Goal: Information Seeking & Learning: Learn about a topic

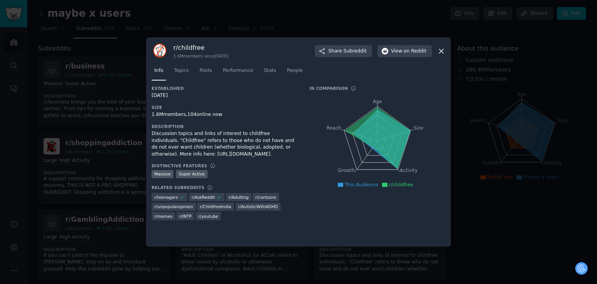
click at [438, 50] on icon at bounding box center [441, 51] width 8 height 8
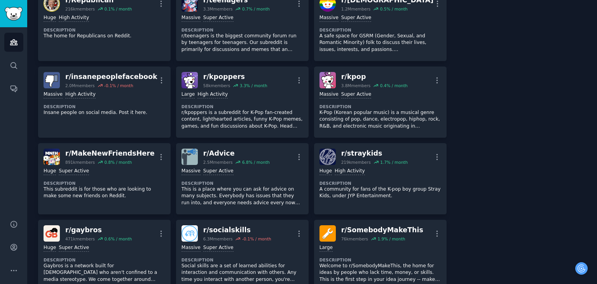
drag, startPoint x: 465, startPoint y: 84, endPoint x: 465, endPoint y: 109, distance: 25.3
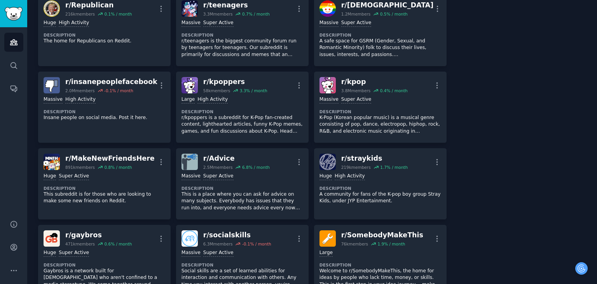
drag, startPoint x: 465, startPoint y: 109, endPoint x: 464, endPoint y: 94, distance: 14.8
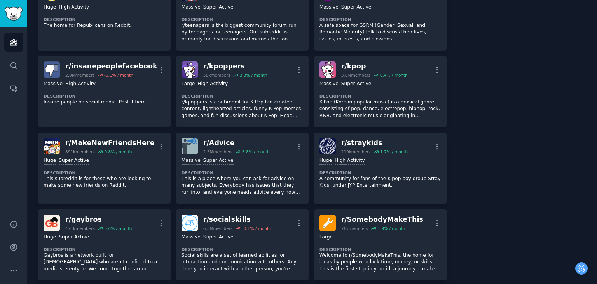
drag, startPoint x: 464, startPoint y: 96, endPoint x: 463, endPoint y: 117, distance: 21.8
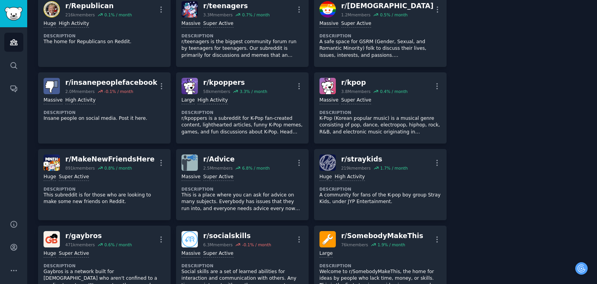
drag, startPoint x: 463, startPoint y: 118, endPoint x: 460, endPoint y: 100, distance: 18.5
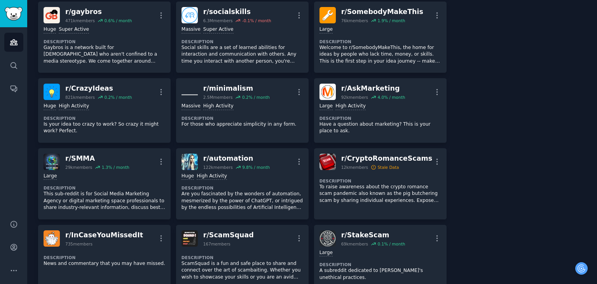
scroll to position [520, 0]
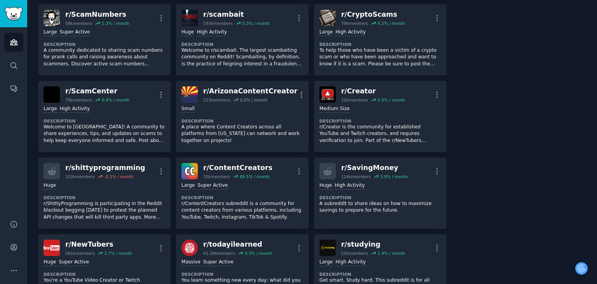
drag, startPoint x: 463, startPoint y: 59, endPoint x: 463, endPoint y: 69, distance: 9.7
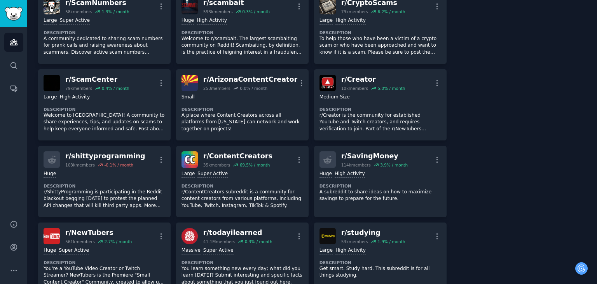
drag, startPoint x: 463, startPoint y: 73, endPoint x: 463, endPoint y: 84, distance: 10.9
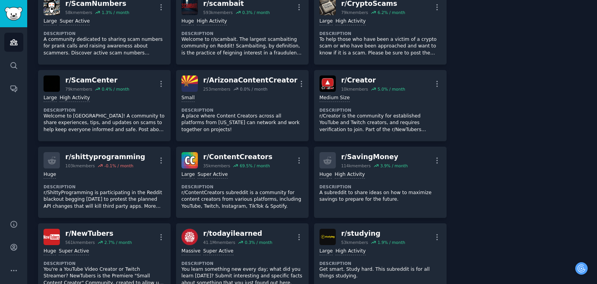
drag, startPoint x: 463, startPoint y: 84, endPoint x: 463, endPoint y: 76, distance: 8.6
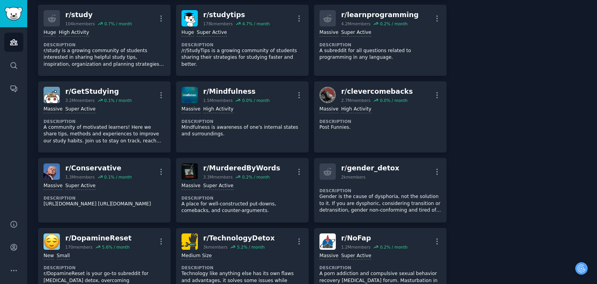
scroll to position [1126, 0]
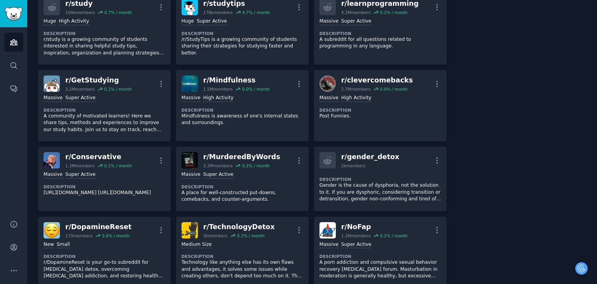
drag, startPoint x: 462, startPoint y: 92, endPoint x: 462, endPoint y: 81, distance: 10.9
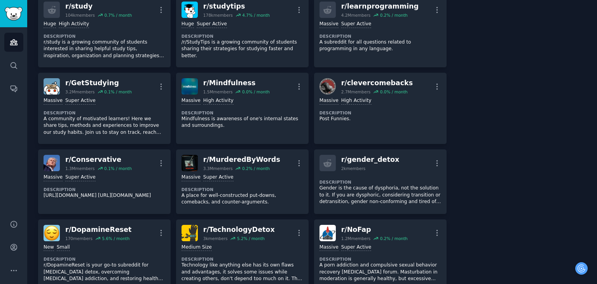
drag, startPoint x: 462, startPoint y: 81, endPoint x: 462, endPoint y: 73, distance: 8.6
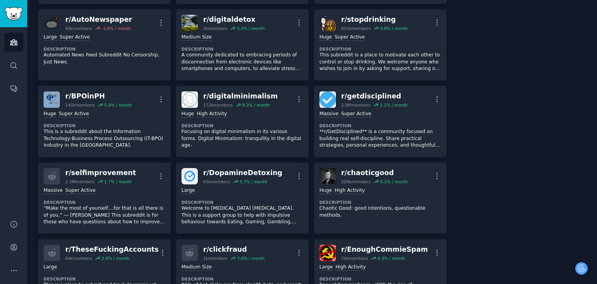
drag, startPoint x: 470, startPoint y: 55, endPoint x: 470, endPoint y: 92, distance: 36.9
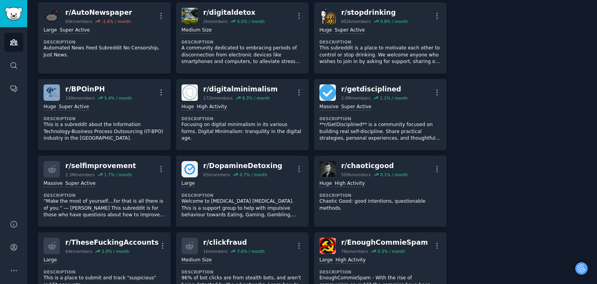
scroll to position [1409, 0]
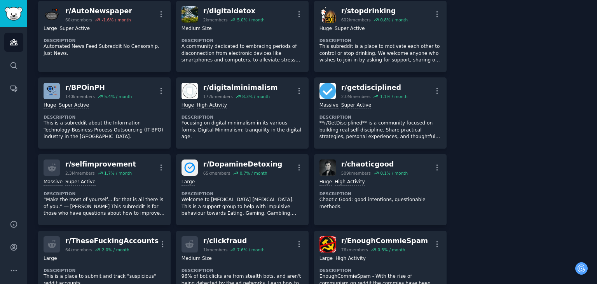
drag, startPoint x: 469, startPoint y: 90, endPoint x: 469, endPoint y: 95, distance: 4.7
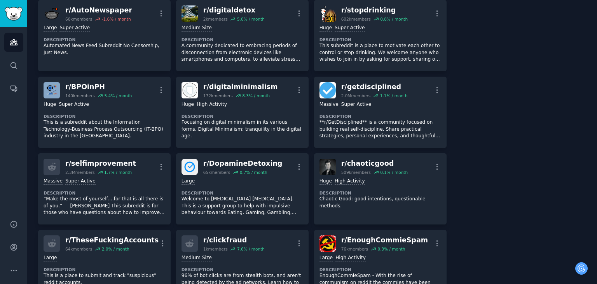
drag, startPoint x: 469, startPoint y: 95, endPoint x: 469, endPoint y: 112, distance: 16.7
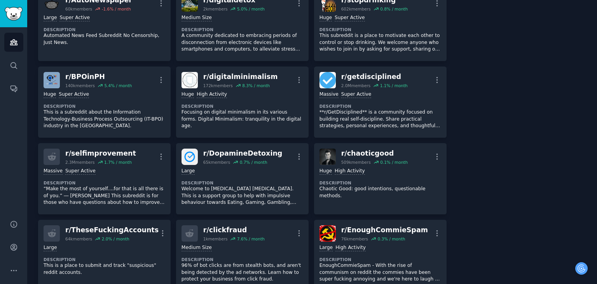
scroll to position [1424, 0]
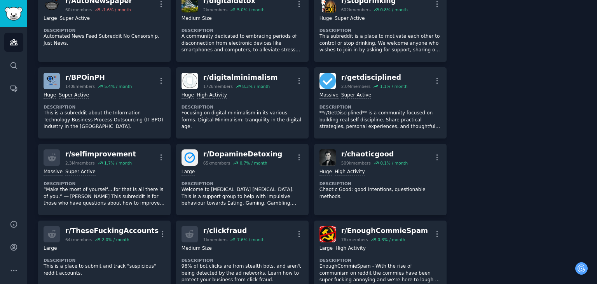
drag, startPoint x: 469, startPoint y: 112, endPoint x: 468, endPoint y: 104, distance: 7.9
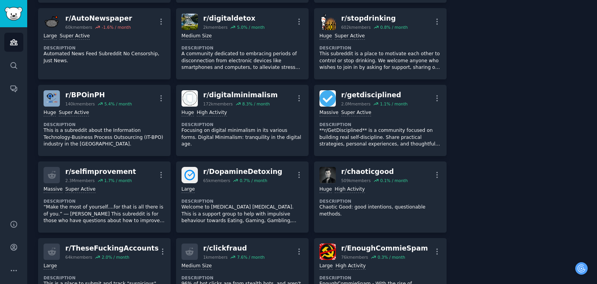
drag, startPoint x: 468, startPoint y: 104, endPoint x: 468, endPoint y: 94, distance: 10.1
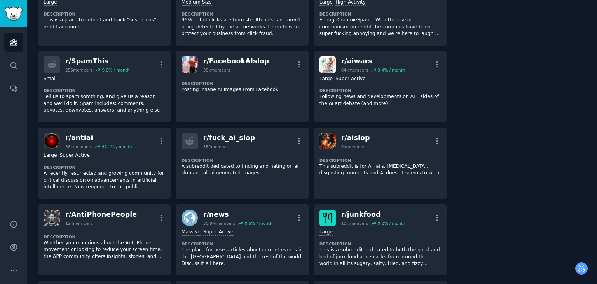
drag, startPoint x: 479, startPoint y: 72, endPoint x: 481, endPoint y: 127, distance: 55.7
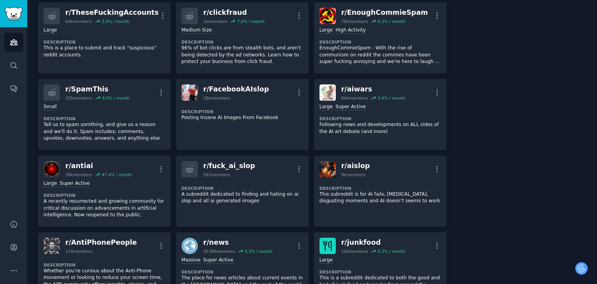
drag, startPoint x: 479, startPoint y: 120, endPoint x: 477, endPoint y: 92, distance: 28.1
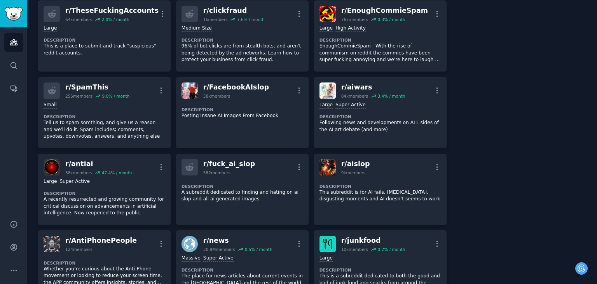
drag, startPoint x: 477, startPoint y: 105, endPoint x: 477, endPoint y: 112, distance: 7.4
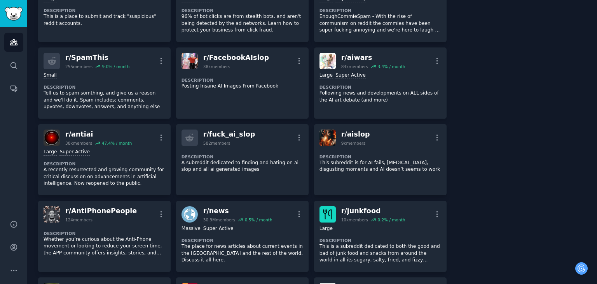
drag, startPoint x: 476, startPoint y: 92, endPoint x: 479, endPoint y: 124, distance: 32.0
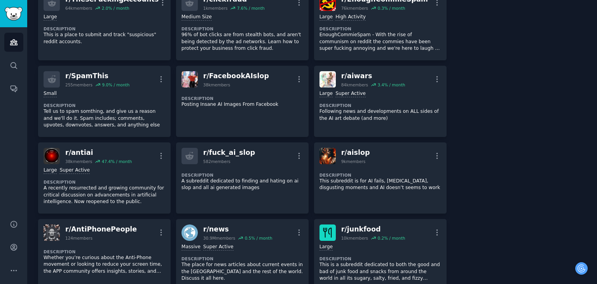
drag, startPoint x: 479, startPoint y: 124, endPoint x: 474, endPoint y: 110, distance: 15.5
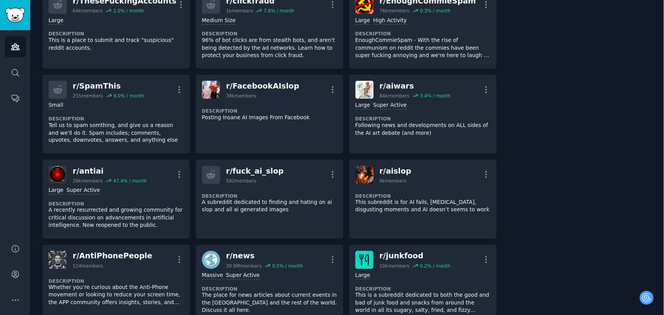
scroll to position [1653, 0]
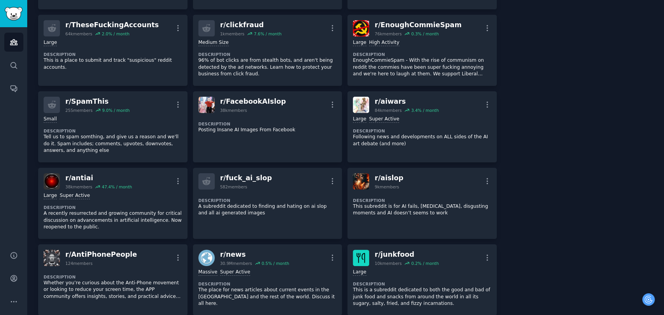
drag, startPoint x: 507, startPoint y: 150, endPoint x: 506, endPoint y: 140, distance: 9.8
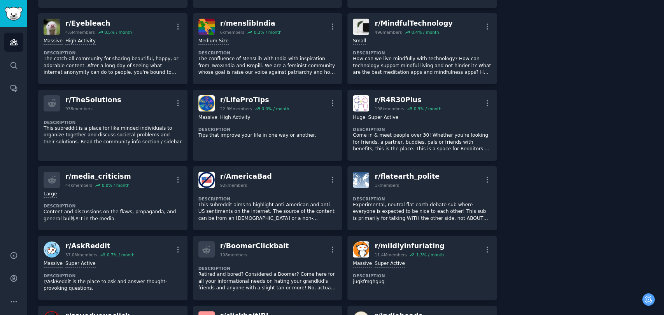
drag, startPoint x: 531, startPoint y: 116, endPoint x: 531, endPoint y: 135, distance: 18.3
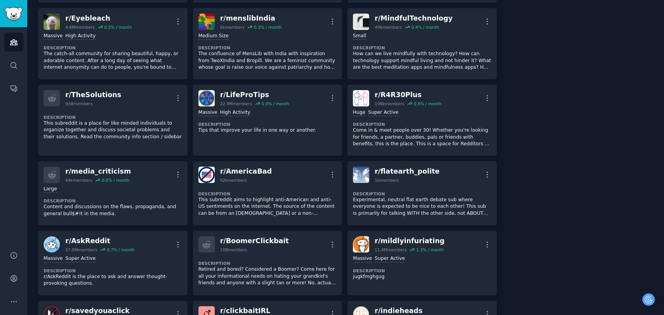
drag, startPoint x: 531, startPoint y: 135, endPoint x: 529, endPoint y: 119, distance: 15.3
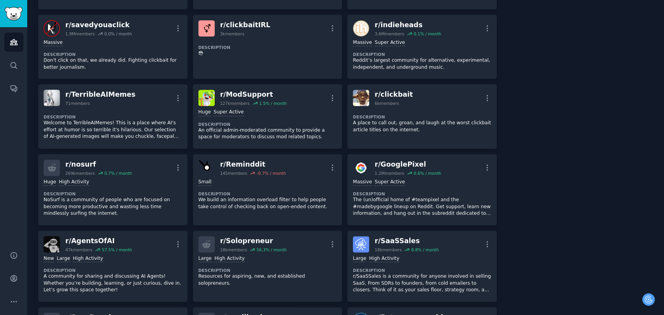
drag, startPoint x: 502, startPoint y: 88, endPoint x: 499, endPoint y: 71, distance: 17.0
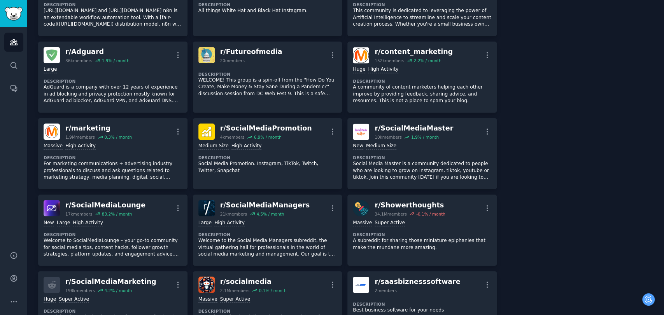
scroll to position [2789, 0]
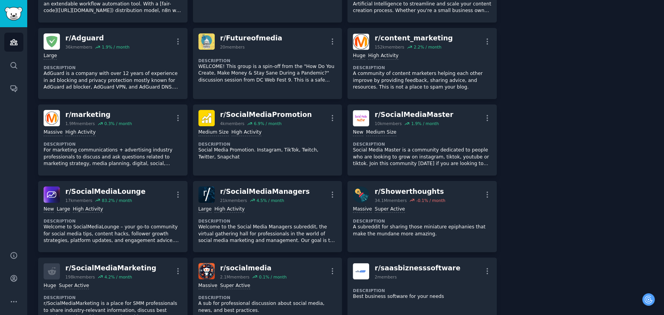
drag, startPoint x: 538, startPoint y: 117, endPoint x: 538, endPoint y: 130, distance: 13.2
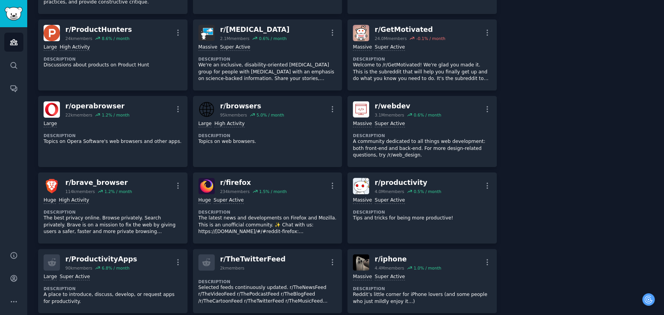
drag, startPoint x: 523, startPoint y: 79, endPoint x: 523, endPoint y: 84, distance: 5.1
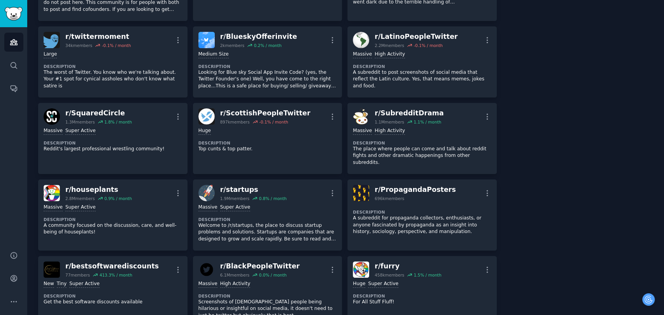
scroll to position [3723, 0]
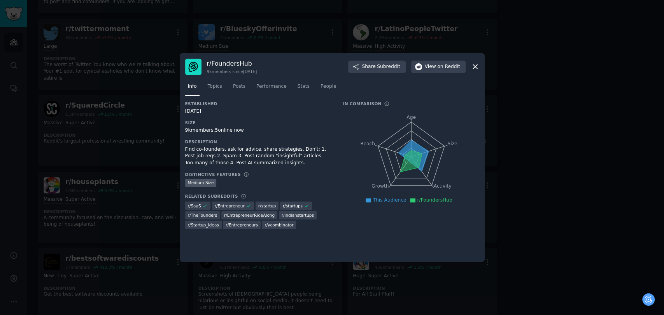
click at [474, 66] on icon at bounding box center [475, 67] width 8 height 8
click at [474, 66] on link "r/ LatinoPeopleTwitter 2.2M members -0.1 % / month More Massive High Activity D…" at bounding box center [421, 54] width 149 height 71
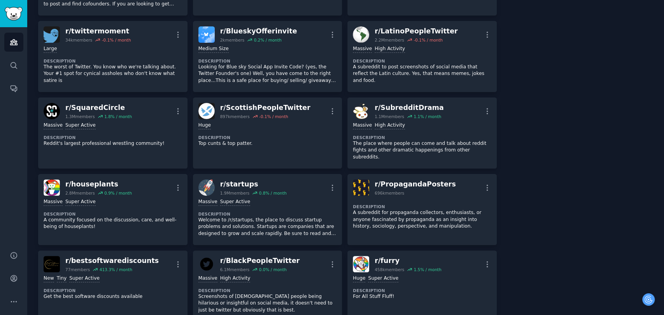
scroll to position [3723, 0]
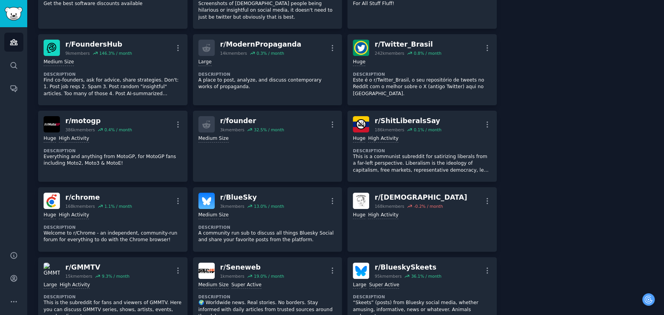
drag, startPoint x: 522, startPoint y: 95, endPoint x: 521, endPoint y: 79, distance: 16.7
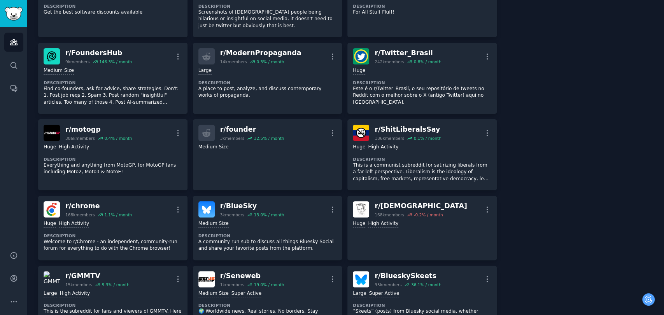
drag, startPoint x: 521, startPoint y: 79, endPoint x: 521, endPoint y: 68, distance: 10.9
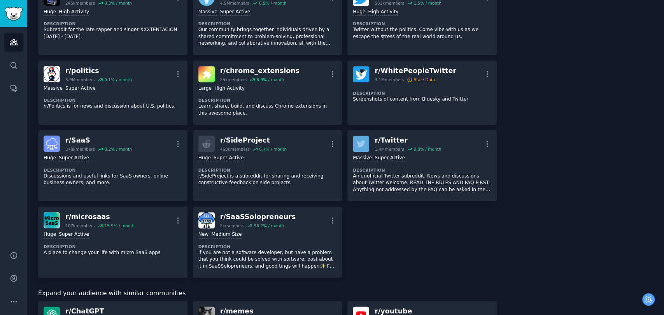
scroll to position [4566, 0]
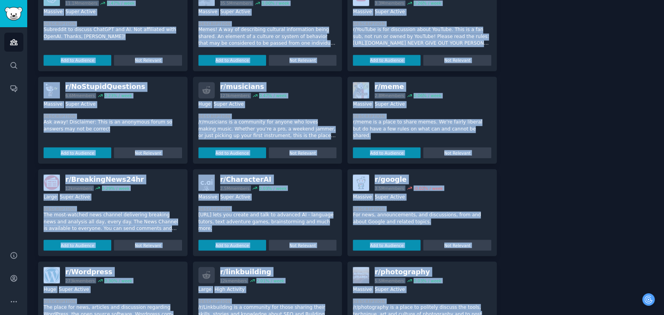
scroll to position [4575, 0]
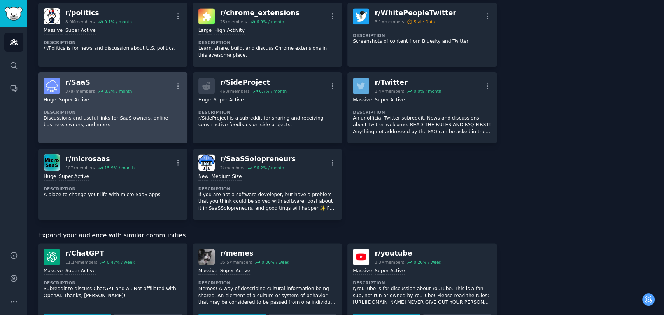
drag, startPoint x: 371, startPoint y: 176, endPoint x: 68, endPoint y: 82, distance: 317.4
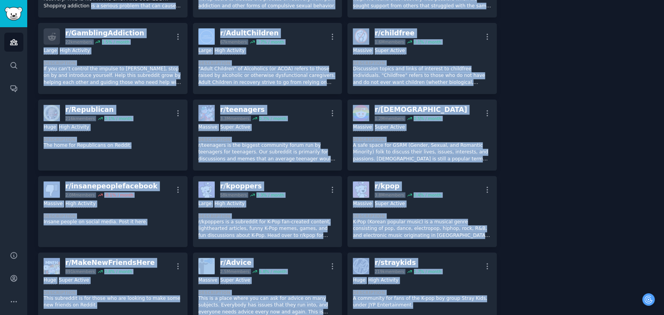
scroll to position [0, 0]
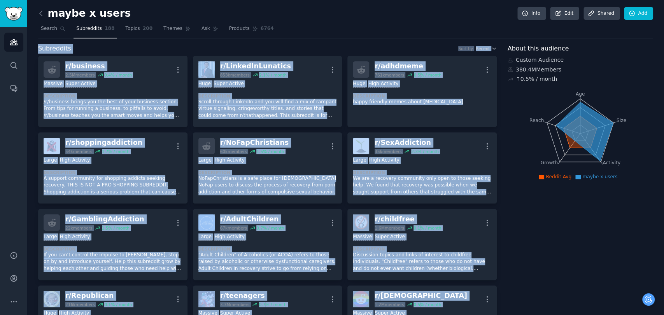
drag, startPoint x: 349, startPoint y: 162, endPoint x: 37, endPoint y: 50, distance: 331.3
